Goal: Complete application form

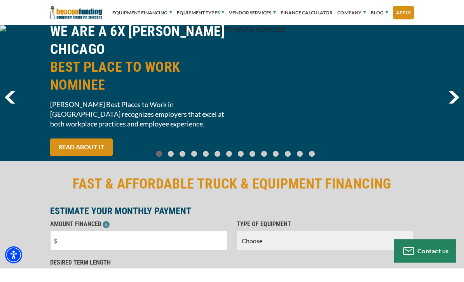
scroll to position [15, 0]
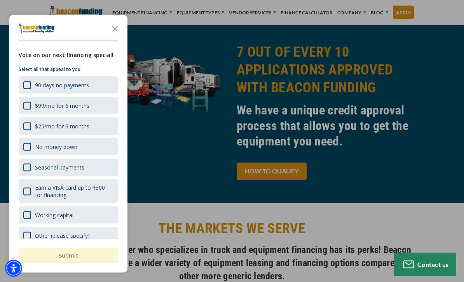
click at [397, 146] on div at bounding box center [232, 141] width 464 height 282
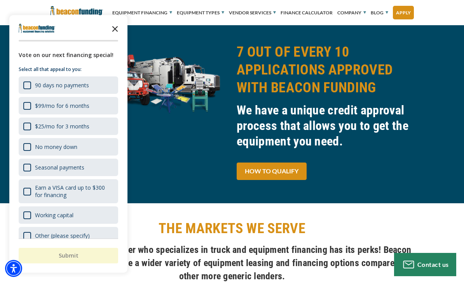
click at [115, 36] on icon "Close the survey" at bounding box center [115, 29] width 16 height 16
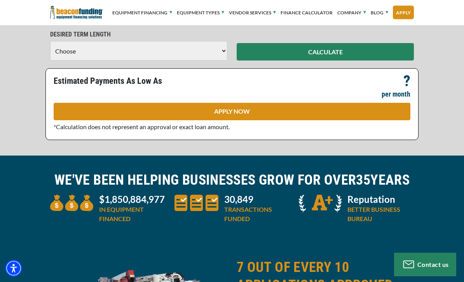
scroll to position [0, 0]
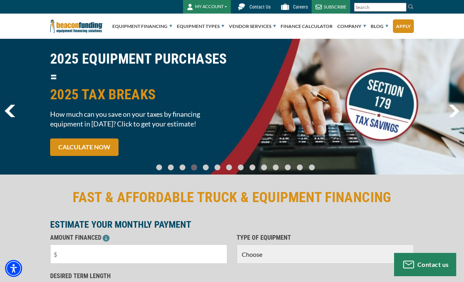
click at [224, 6] on button "MY ACCOUNT" at bounding box center [207, 7] width 48 height 14
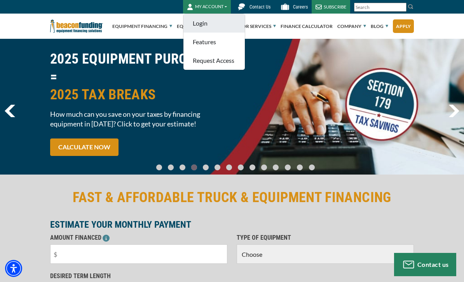
click at [210, 29] on link "Login" at bounding box center [213, 23] width 61 height 19
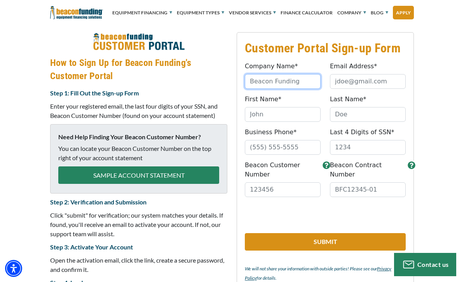
click at [294, 80] on input "Company Name*" at bounding box center [283, 81] width 76 height 15
type input "Advanced towing"
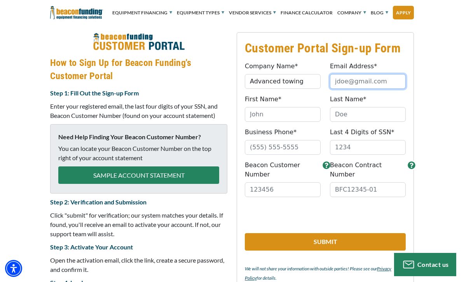
click at [370, 74] on input "Email Address*" at bounding box center [368, 81] width 76 height 15
type input "josecjr60@gmail.com"
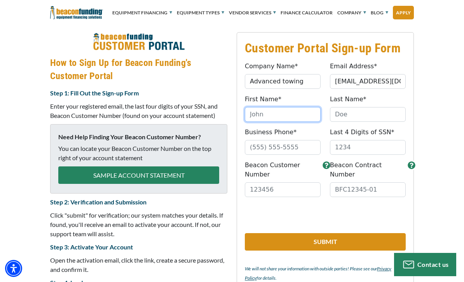
click at [287, 117] on input "First Name*" at bounding box center [283, 114] width 76 height 15
type input "Jose"
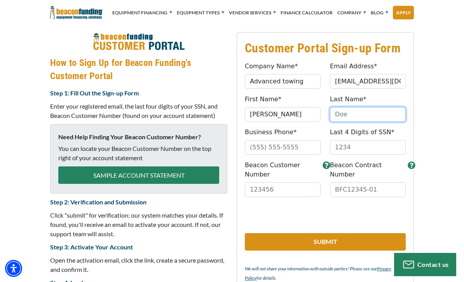
click at [371, 112] on input "Last Name*" at bounding box center [368, 114] width 76 height 15
type input "Castaneda"
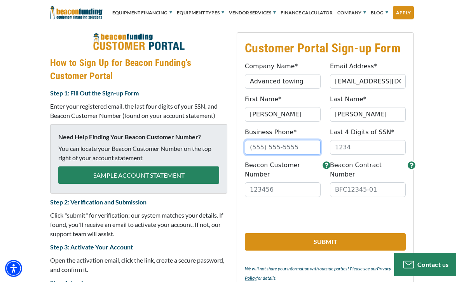
click at [295, 150] on input "Business Phone*" at bounding box center [283, 147] width 76 height 15
type input "(951) 233-9860"
click at [376, 149] on input "Last 4 Digits of SSN*" at bounding box center [368, 147] width 76 height 15
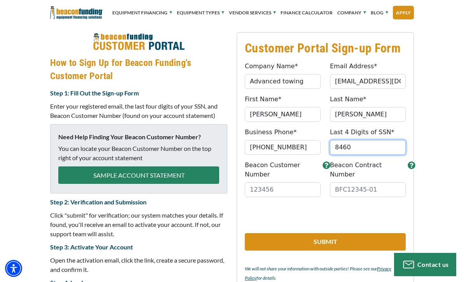
type input "8460"
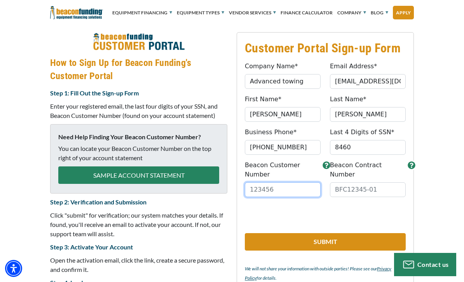
click at [295, 183] on input "Beacon Customer Number" at bounding box center [283, 190] width 76 height 15
type input "34062"
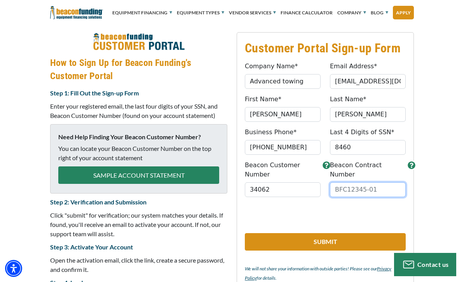
click at [378, 183] on input "Beacon Contract Number" at bounding box center [368, 190] width 76 height 15
type input "BFC20949-01"
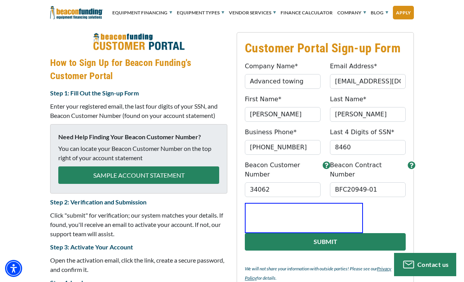
click at [350, 233] on button "Submit" at bounding box center [325, 241] width 161 height 17
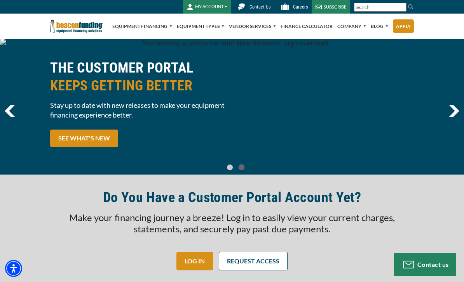
click at [207, 8] on button "MY ACCOUNT" at bounding box center [207, 7] width 48 height 14
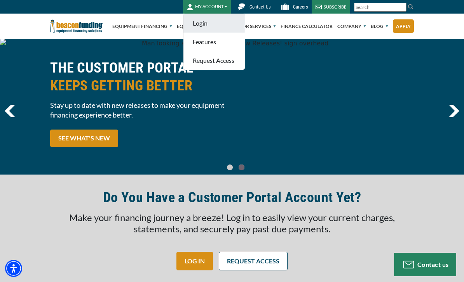
click at [205, 32] on link "Login" at bounding box center [213, 23] width 61 height 19
